Goal: Information Seeking & Learning: Find specific page/section

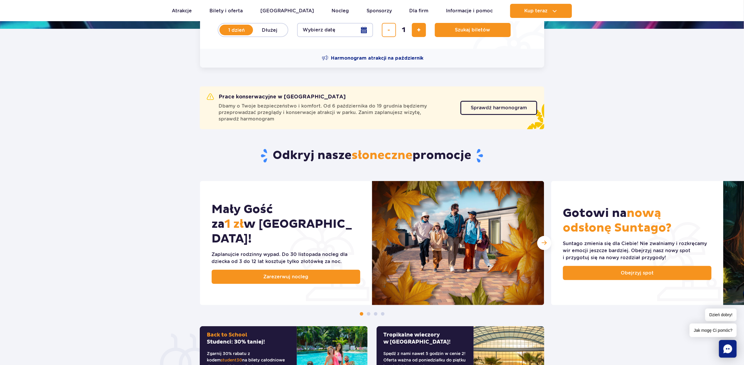
scroll to position [157, 0]
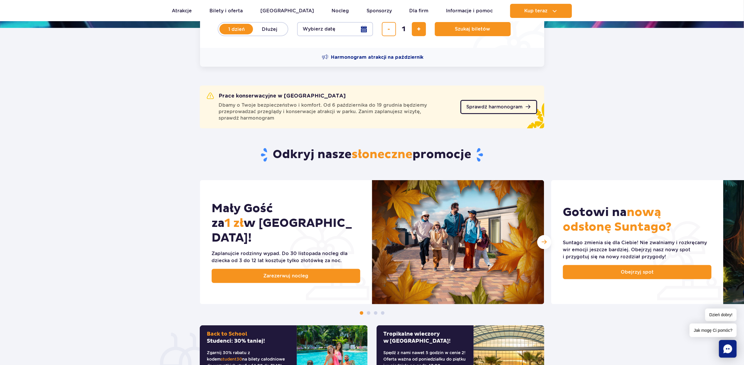
click at [505, 108] on span "Sprawdź harmonogram" at bounding box center [494, 107] width 56 height 5
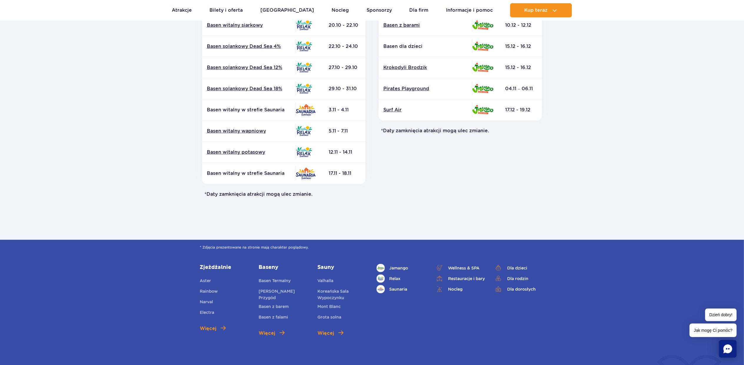
scroll to position [274, 0]
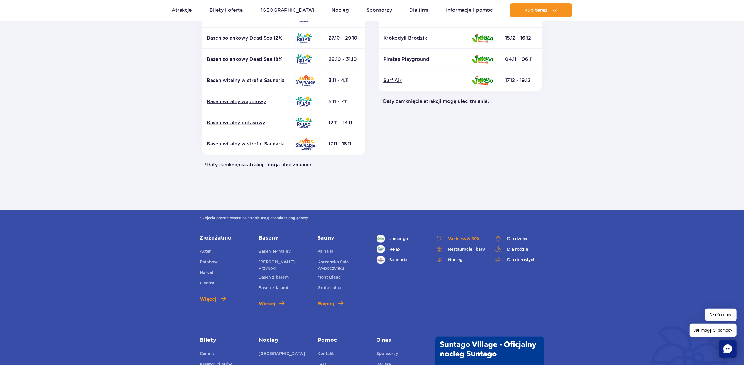
click at [466, 239] on span "Wellness & SPA" at bounding box center [463, 239] width 31 height 6
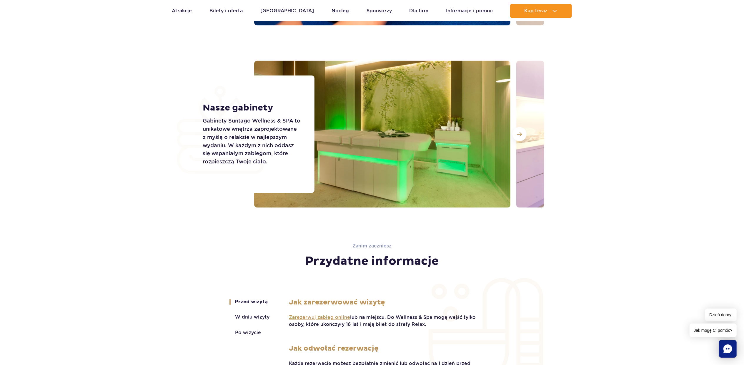
scroll to position [962, 0]
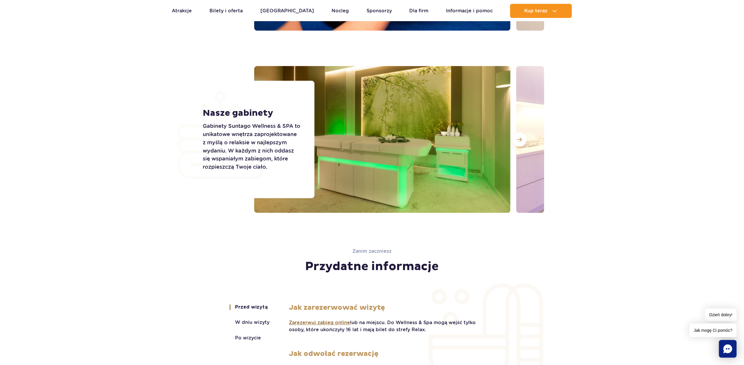
click at [331, 323] on span "Zarezerwuj zabieg online" at bounding box center [319, 323] width 61 height 6
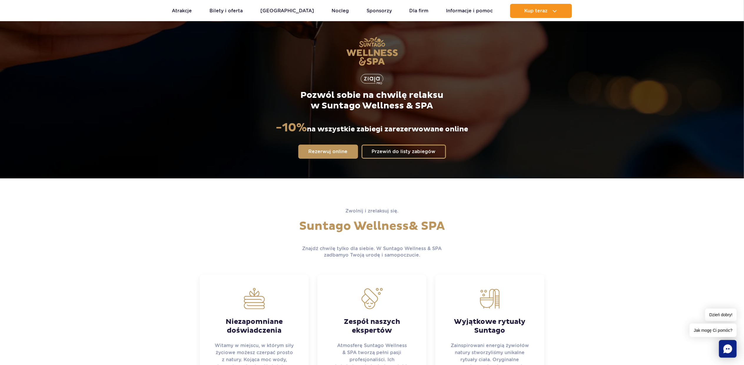
scroll to position [0, 0]
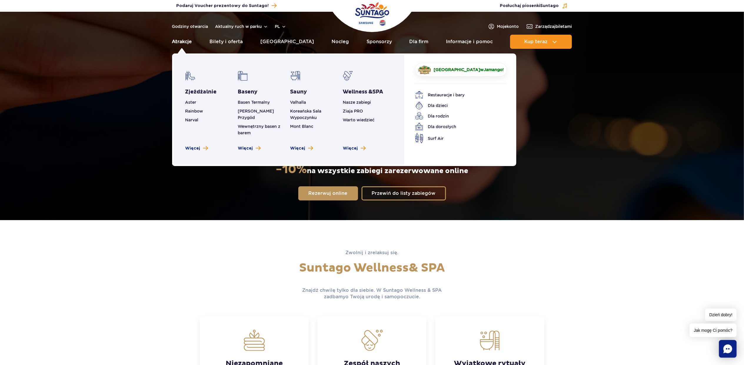
click at [185, 44] on link "Atrakcje" at bounding box center [182, 42] width 20 height 14
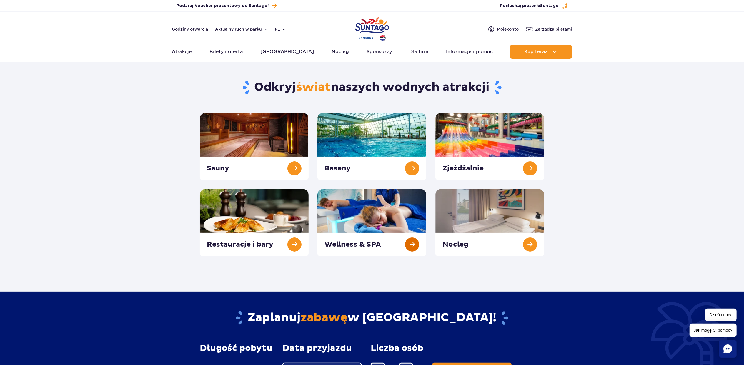
click at [355, 227] on link at bounding box center [371, 222] width 109 height 67
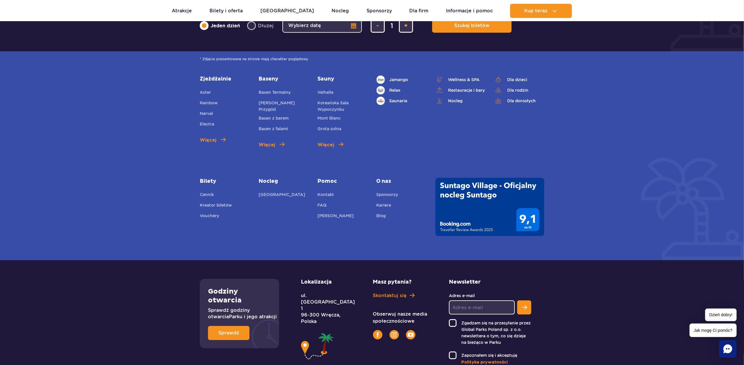
scroll to position [1905, 0]
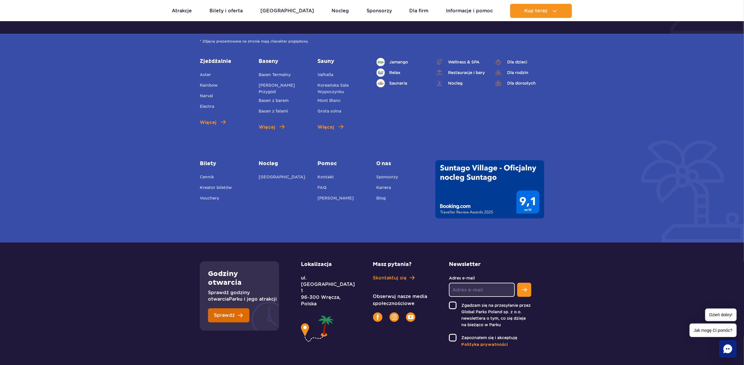
click at [228, 313] on span "Sprawdź" at bounding box center [224, 315] width 21 height 5
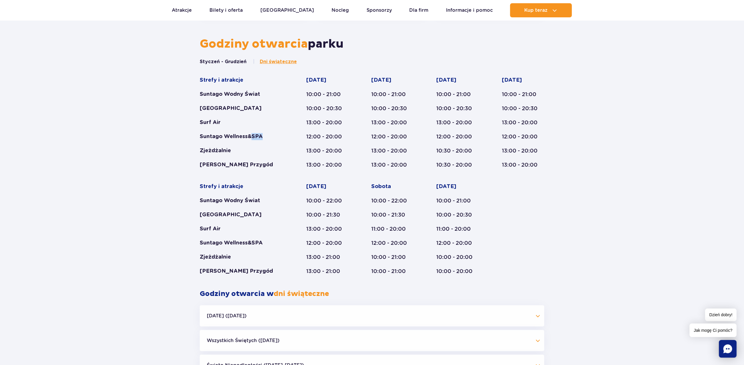
drag, startPoint x: 252, startPoint y: 138, endPoint x: 265, endPoint y: 138, distance: 12.9
click at [265, 138] on div "Suntago Wellness&SPA" at bounding box center [242, 136] width 84 height 7
drag, startPoint x: 391, startPoint y: 138, endPoint x: 398, endPoint y: 139, distance: 7.0
click at [398, 139] on div "12:00 - 20:00" at bounding box center [392, 136] width 42 height 7
